Goal: Communication & Community: Share content

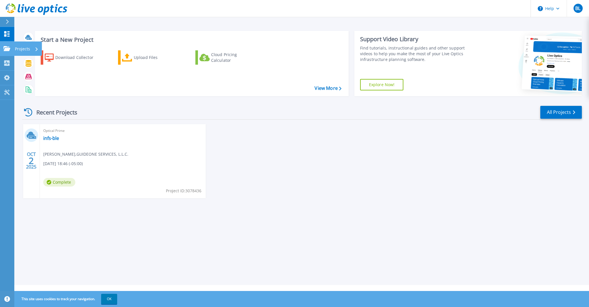
click at [8, 51] on icon at bounding box center [6, 48] width 7 height 5
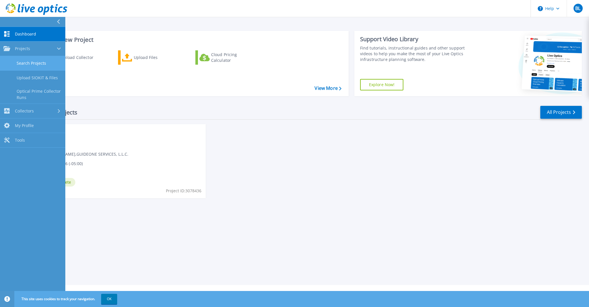
click at [43, 62] on link "Search Projects" at bounding box center [32, 63] width 65 height 15
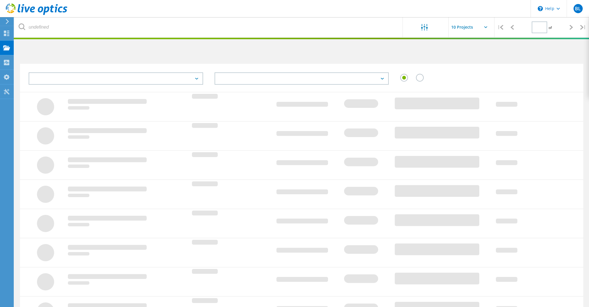
type input "1"
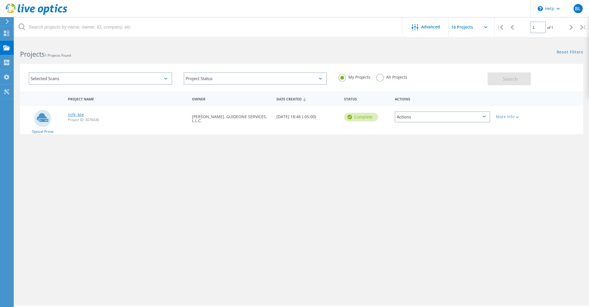
click at [73, 114] on link "infs-ble" at bounding box center [76, 115] width 16 height 4
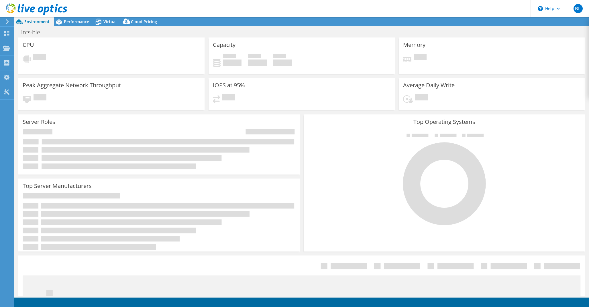
select select "USEast"
select select "USD"
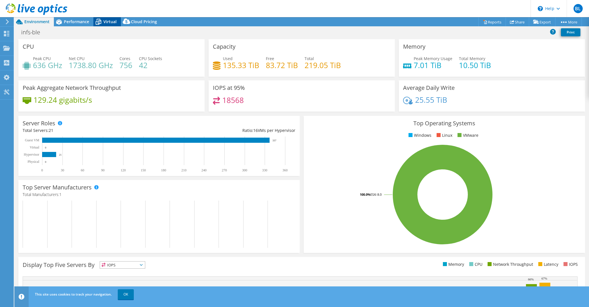
click at [106, 18] on div "Virtual" at bounding box center [107, 21] width 28 height 9
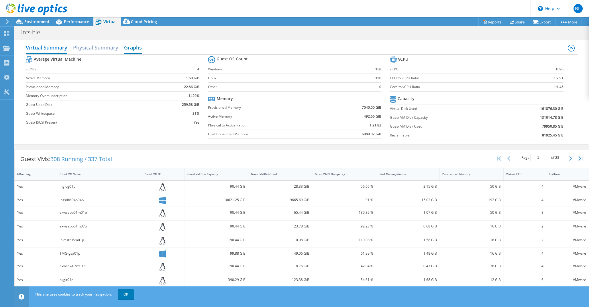
click at [135, 50] on h2 "Graphs" at bounding box center [133, 48] width 18 height 13
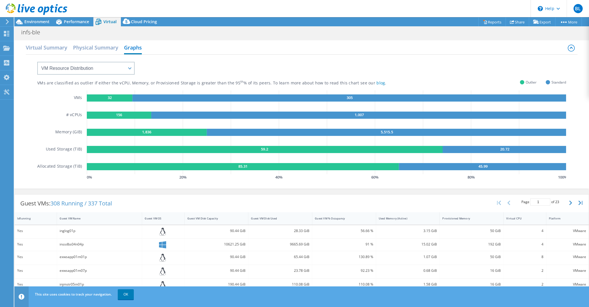
click at [93, 77] on div "VMs are classified as outlier if either the vCPU, Memory, or Provisioned Storag…" at bounding box center [301, 118] width 529 height 127
click at [90, 70] on select "VM Resource Distribution Provisioning Contrast Over Provisioning" at bounding box center [85, 68] width 97 height 13
select select "Over Provisioning"
click at [37, 62] on select "VM Resource Distribution Provisioning Contrast Over Provisioning" at bounding box center [85, 68] width 97 height 13
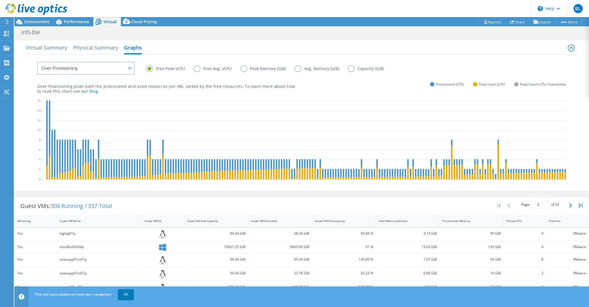
click at [341, 76] on div "Over-Provisioning plots both the provisioned and used resources per VM, sorted …" at bounding box center [301, 83] width 529 height 19
click at [133, 292] on link "OK" at bounding box center [126, 295] width 16 height 10
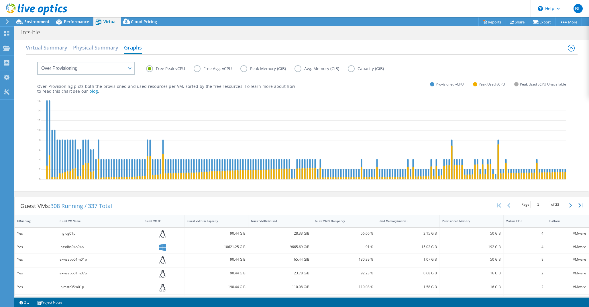
click at [243, 69] on label "Peak Memory (GiB)" at bounding box center [267, 68] width 54 height 7
click at [0, 0] on input "Peak Memory (GiB)" at bounding box center [0, 0] width 0 height 0
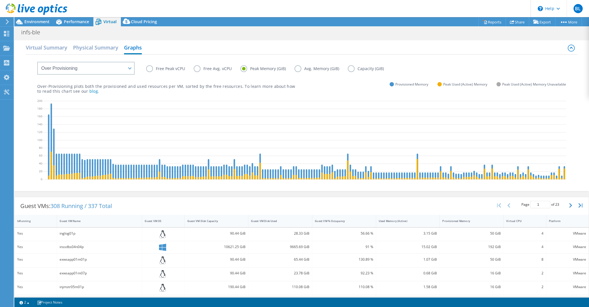
click at [407, 4] on header "BL End User Brandon Le ble@guideone.com GUIDEONE SERVICES, L.L.C. My Profile Lo…" at bounding box center [294, 8] width 589 height 17
click at [516, 18] on link "Share" at bounding box center [517, 21] width 23 height 9
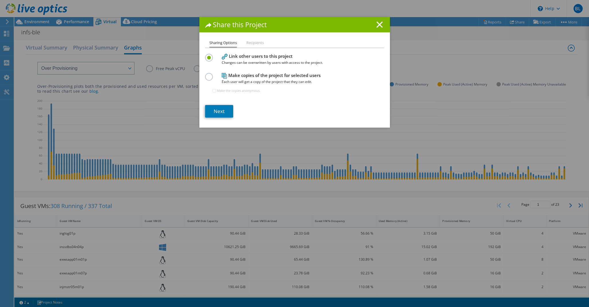
click at [253, 44] on li "Recipients" at bounding box center [254, 43] width 17 height 7
click at [248, 45] on li "Recipients" at bounding box center [254, 43] width 17 height 7
click at [255, 45] on li "Recipients" at bounding box center [254, 43] width 17 height 7
click at [208, 74] on label at bounding box center [210, 73] width 10 height 1
click at [0, 0] on input "radio" at bounding box center [0, 0] width 0 height 0
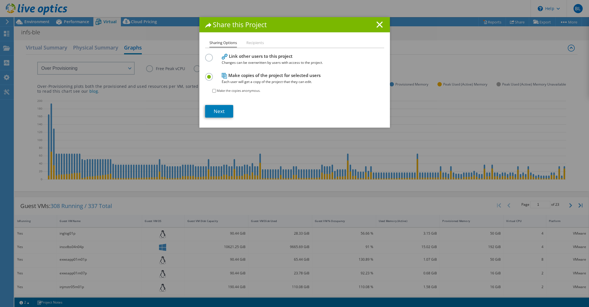
click at [213, 59] on div at bounding box center [210, 57] width 10 height 6
click at [208, 55] on label at bounding box center [210, 54] width 10 height 1
click at [0, 0] on input "radio" at bounding box center [0, 0] width 0 height 0
click at [221, 111] on link "Next" at bounding box center [219, 111] width 28 height 13
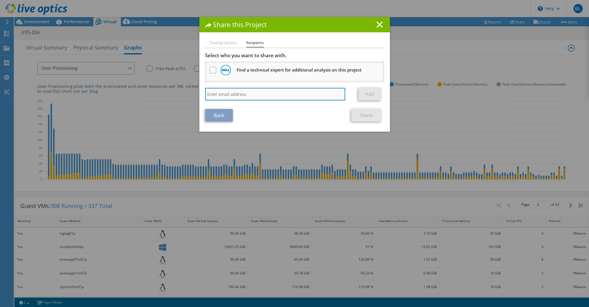
click at [225, 95] on input "search" at bounding box center [275, 94] width 140 height 13
click at [380, 26] on line at bounding box center [380, 25] width 6 height 6
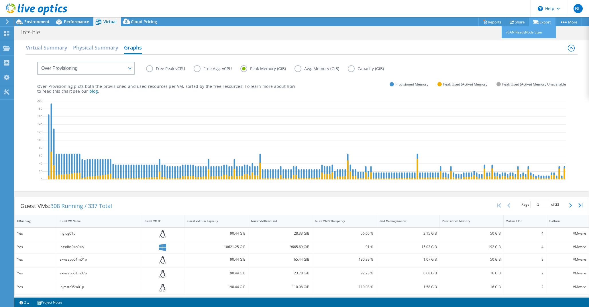
click at [539, 24] on link "Export" at bounding box center [542, 21] width 27 height 9
click at [491, 22] on link "Reports" at bounding box center [492, 21] width 28 height 9
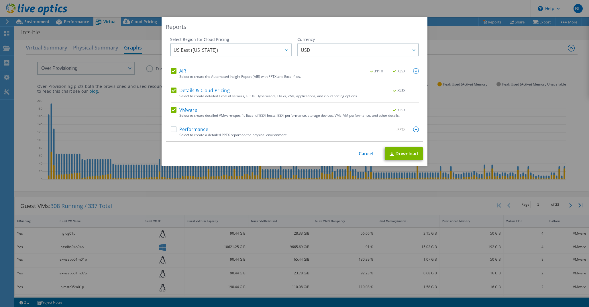
click at [368, 152] on link "Cancel" at bounding box center [366, 153] width 15 height 5
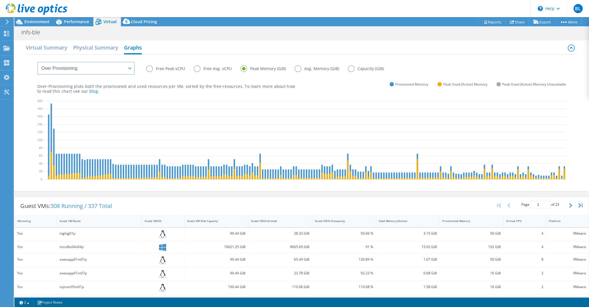
click at [150, 69] on label "Free Peak vCPU" at bounding box center [170, 68] width 48 height 7
click at [0, 0] on input "Free Peak vCPU" at bounding box center [0, 0] width 0 height 0
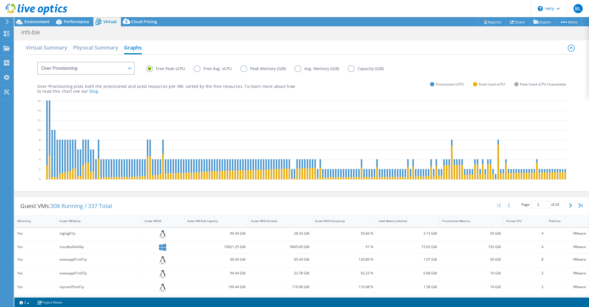
click at [242, 68] on label "Peak Memory (GiB)" at bounding box center [267, 68] width 54 height 7
click at [0, 0] on input "Peak Memory (GiB)" at bounding box center [0, 0] width 0 height 0
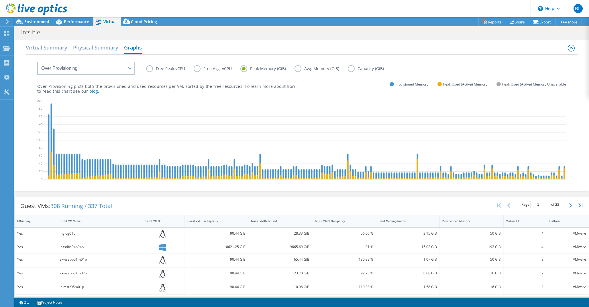
click at [535, 34] on div "infs-ble Print" at bounding box center [301, 32] width 575 height 11
click at [546, 23] on link "Export" at bounding box center [542, 21] width 27 height 9
click at [485, 22] on link "Reports" at bounding box center [492, 21] width 28 height 9
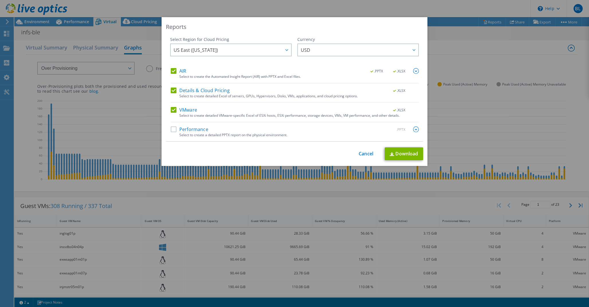
click at [175, 70] on label "AIR" at bounding box center [178, 71] width 15 height 6
click at [0, 0] on input "AIR" at bounding box center [0, 0] width 0 height 0
click at [173, 93] on label "Details & Cloud Pricing" at bounding box center [200, 91] width 59 height 6
click at [0, 0] on input "Details & Cloud Pricing" at bounding box center [0, 0] width 0 height 0
click at [417, 131] on img at bounding box center [416, 130] width 6 height 6
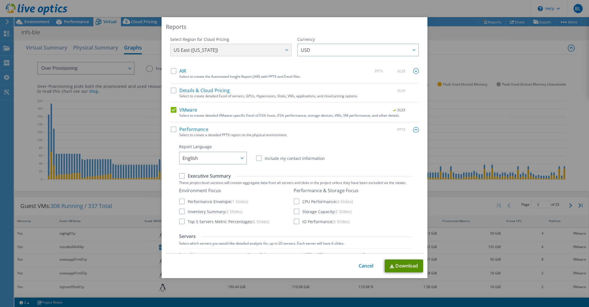
click at [405, 268] on link "Download" at bounding box center [404, 266] width 38 height 13
click at [370, 268] on link "Cancel" at bounding box center [366, 266] width 15 height 5
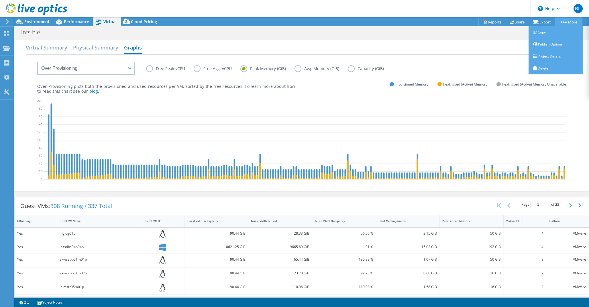
click at [567, 20] on link "More" at bounding box center [568, 21] width 27 height 9
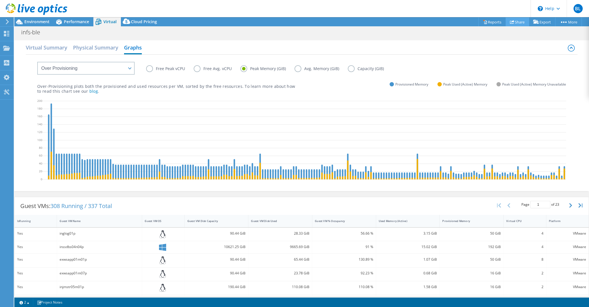
click at [516, 24] on link "Share" at bounding box center [517, 21] width 23 height 9
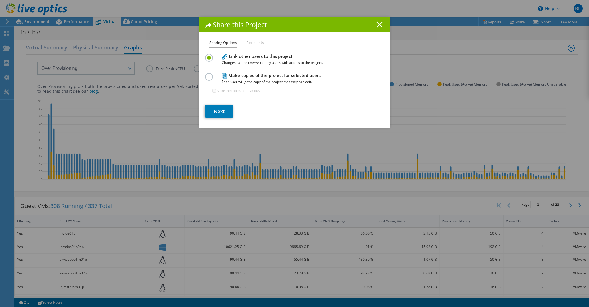
click at [209, 74] on label at bounding box center [210, 73] width 10 height 1
click at [0, 0] on input "radio" at bounding box center [0, 0] width 0 height 0
click at [256, 44] on li "Recipients" at bounding box center [254, 43] width 17 height 7
click at [221, 115] on link "Next" at bounding box center [219, 111] width 28 height 13
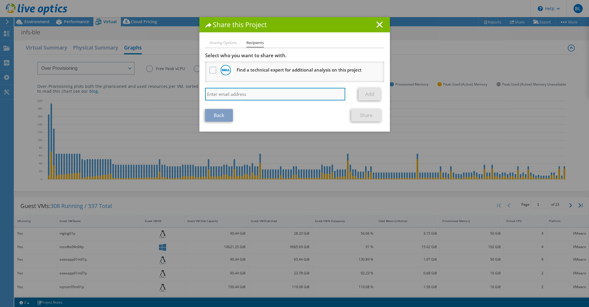
click at [221, 101] on input "search" at bounding box center [275, 94] width 140 height 13
type input "ble@themutualgroup.com"
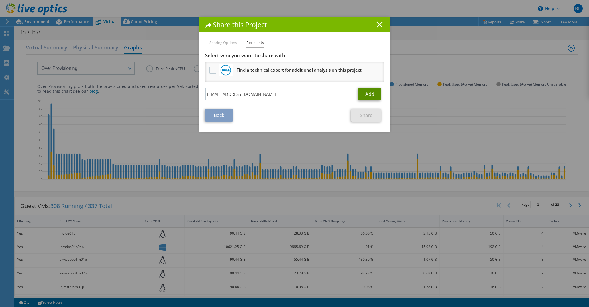
click at [369, 95] on link "Add" at bounding box center [369, 94] width 23 height 13
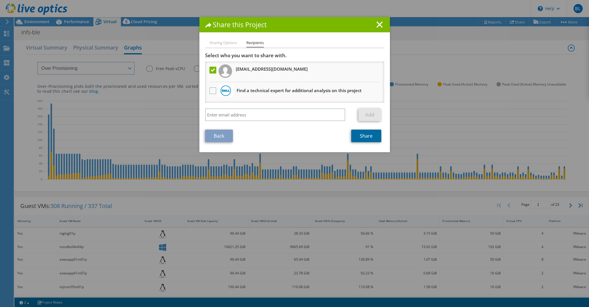
click at [381, 138] on link "Share" at bounding box center [366, 136] width 30 height 13
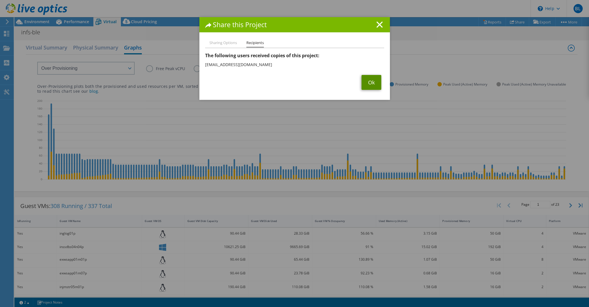
click at [370, 80] on link "Ok" at bounding box center [372, 82] width 20 height 15
